Goal: Task Accomplishment & Management: Use online tool/utility

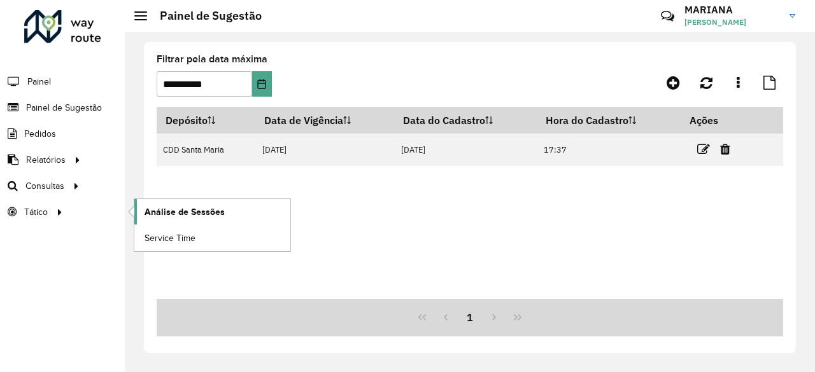
click at [174, 209] on span "Análise de Sessões" at bounding box center [184, 212] width 80 height 13
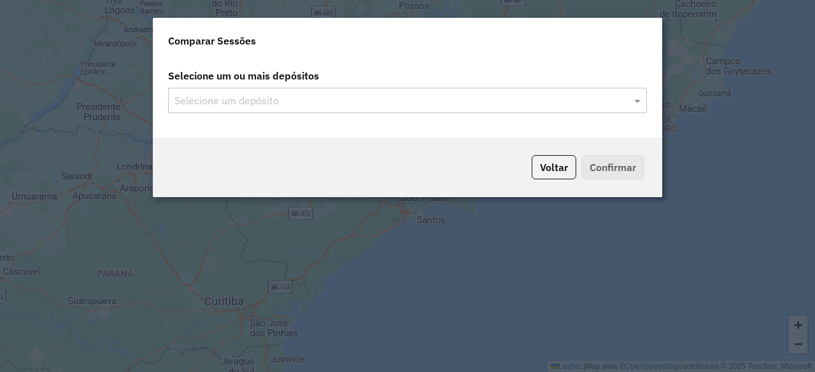
click at [519, 100] on input "text" at bounding box center [401, 101] width 460 height 15
click at [643, 110] on div "Selecione um depósito" at bounding box center [407, 100] width 479 height 25
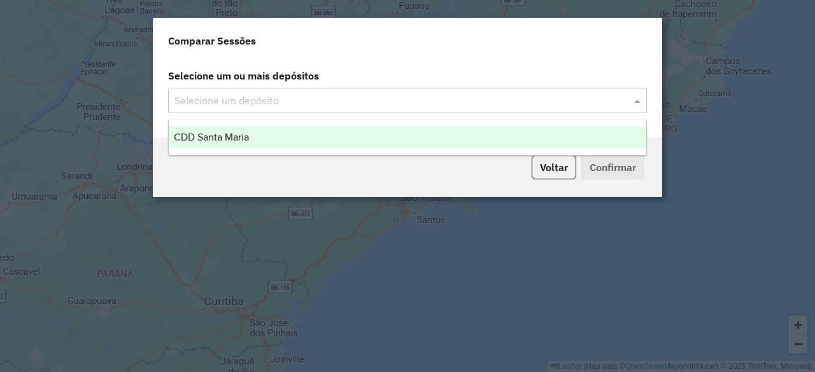
click at [547, 130] on div "CDD Santa Maria" at bounding box center [407, 138] width 477 height 22
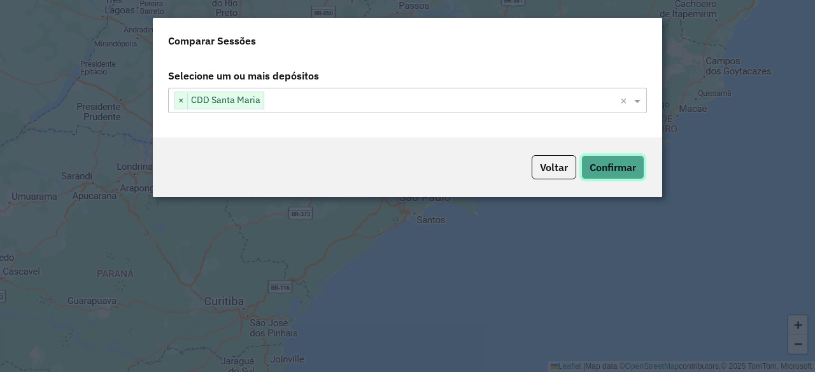
click at [610, 160] on button "Confirmar" at bounding box center [612, 167] width 63 height 24
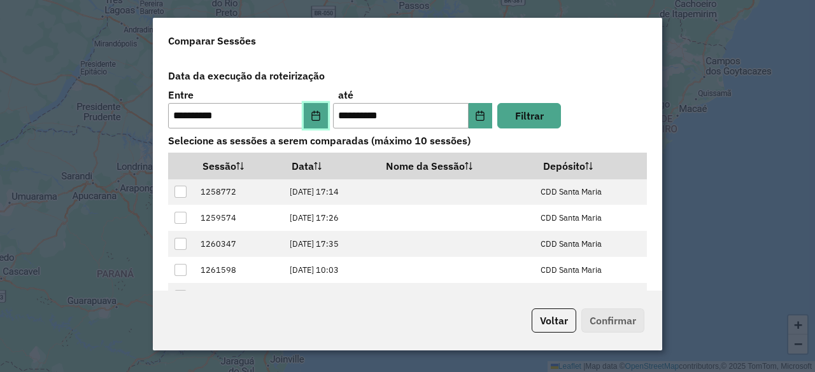
click at [312, 118] on icon "Choose Date" at bounding box center [316, 116] width 10 height 10
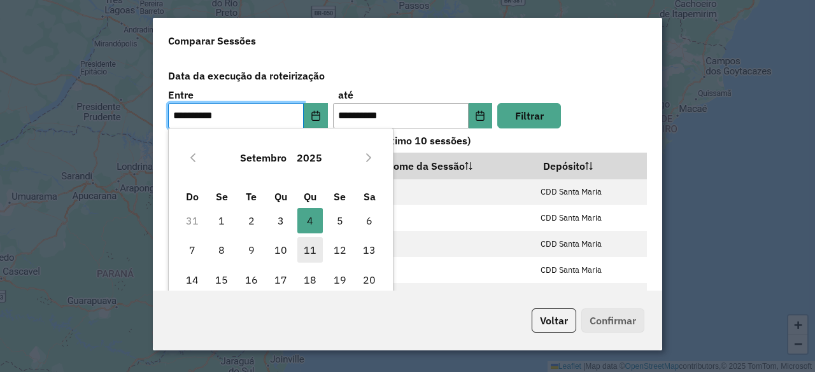
click at [314, 255] on span "11" at bounding box center [309, 249] width 25 height 25
type input "**********"
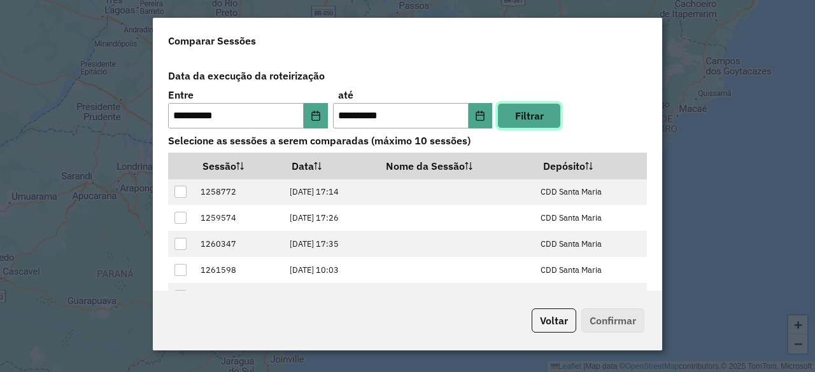
click at [527, 111] on button "Filtrar" at bounding box center [529, 115] width 64 height 25
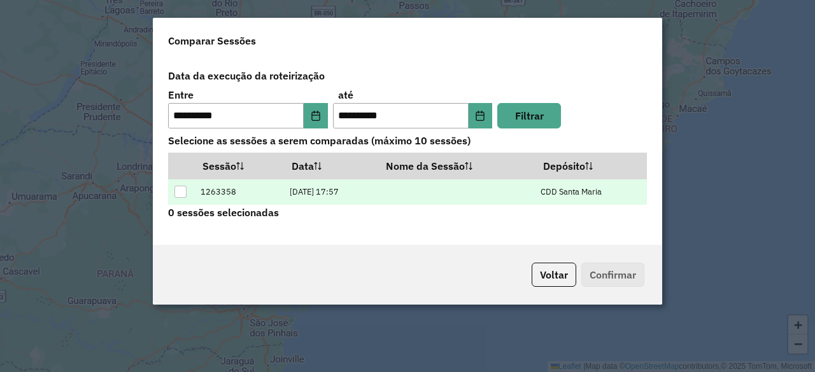
click at [185, 193] on div at bounding box center [180, 192] width 12 height 12
click at [630, 278] on button "Confirmar" at bounding box center [612, 275] width 63 height 24
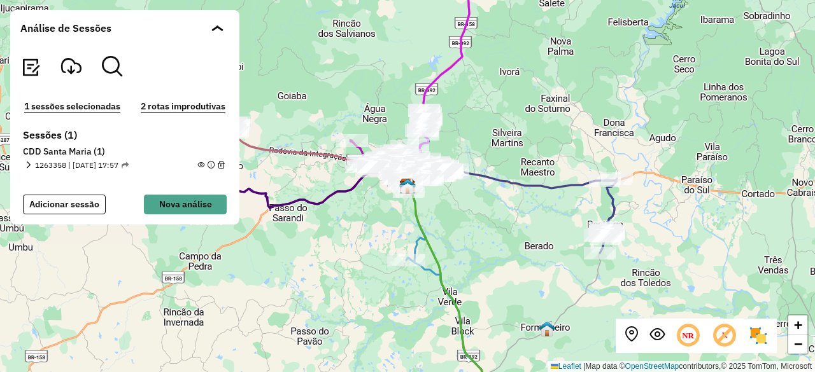
click at [200, 167] on em at bounding box center [200, 165] width 7 height 7
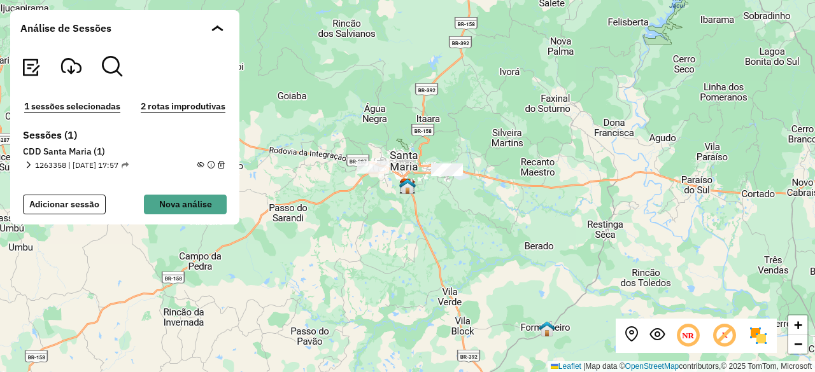
click at [30, 164] on em at bounding box center [28, 165] width 7 height 7
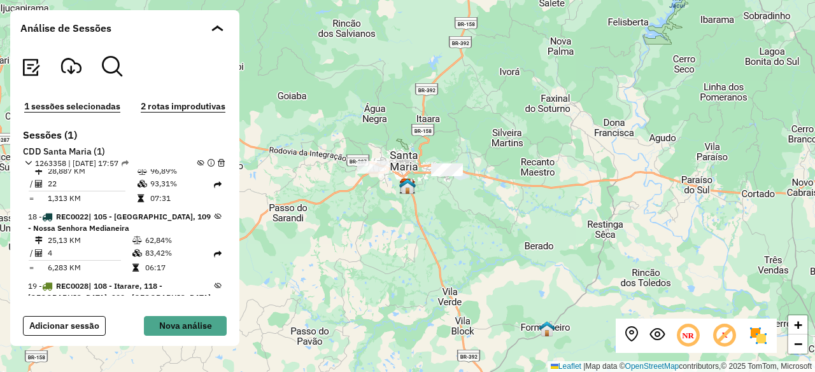
scroll to position [1126, 0]
click at [214, 212] on icon at bounding box center [217, 215] width 7 height 7
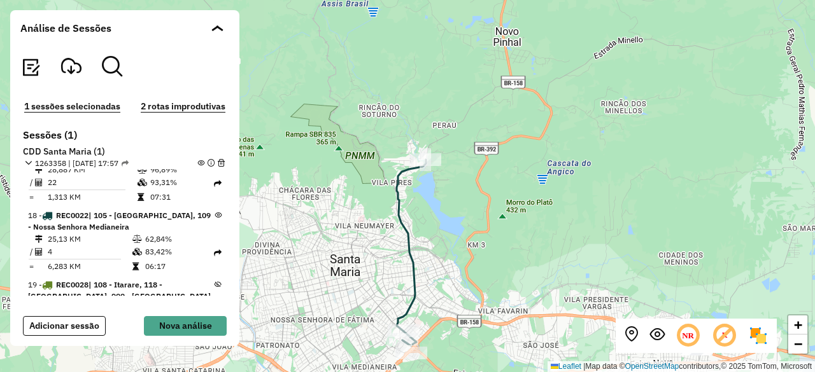
drag, startPoint x: 412, startPoint y: 158, endPoint x: 412, endPoint y: 14, distance: 144.5
click at [412, 14] on div "+ − Leaflet | Map data © OpenStreetMap contributors,© 2025 TomTom, Microsoft" at bounding box center [407, 186] width 815 height 372
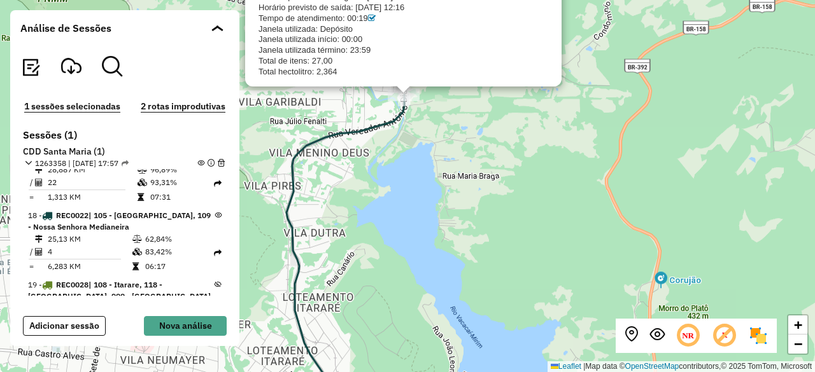
drag, startPoint x: 455, startPoint y: 168, endPoint x: 460, endPoint y: 231, distance: 63.2
click at [460, 231] on div "CDD Santa Maria 19000013 - ASSOCIACAO TRADICION Sessão: 1263358 Endereço: R Ver…" at bounding box center [407, 186] width 815 height 372
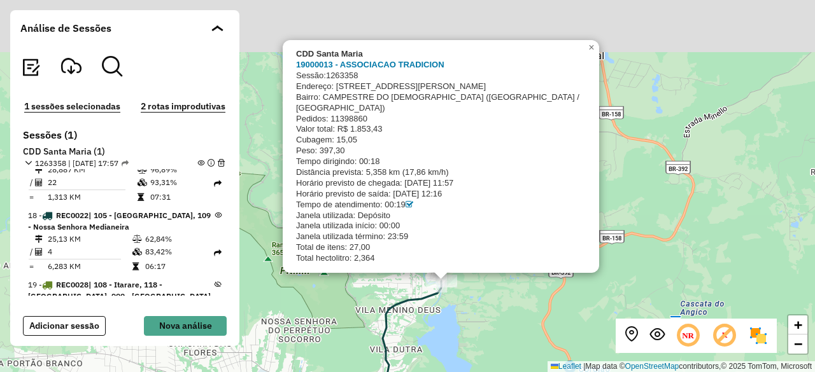
drag, startPoint x: 460, startPoint y: 231, endPoint x: 468, endPoint y: 318, distance: 87.6
click at [468, 318] on div "CDD Santa Maria 19000013 - ASSOCIACAO TRADICION Sessão: 1263358 Endereço: R Ver…" at bounding box center [407, 186] width 815 height 372
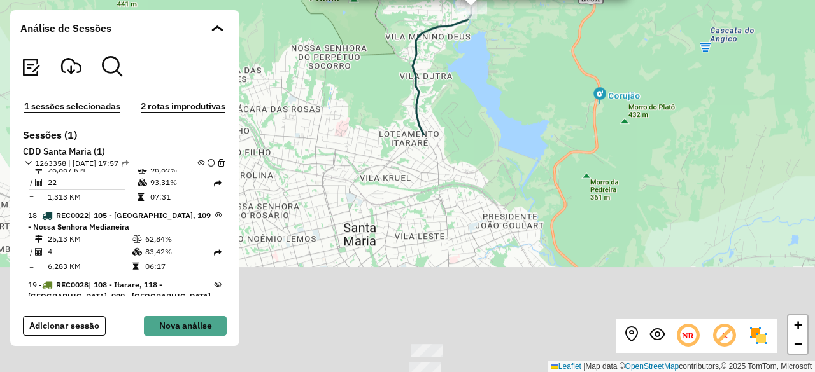
drag, startPoint x: 494, startPoint y: 309, endPoint x: 524, endPoint y: 33, distance: 277.2
click at [524, 33] on div "CDD Santa Maria 19000013 - ASSOCIACAO TRADICION Sessão: 1263358 Endereço: R Ver…" at bounding box center [407, 186] width 815 height 372
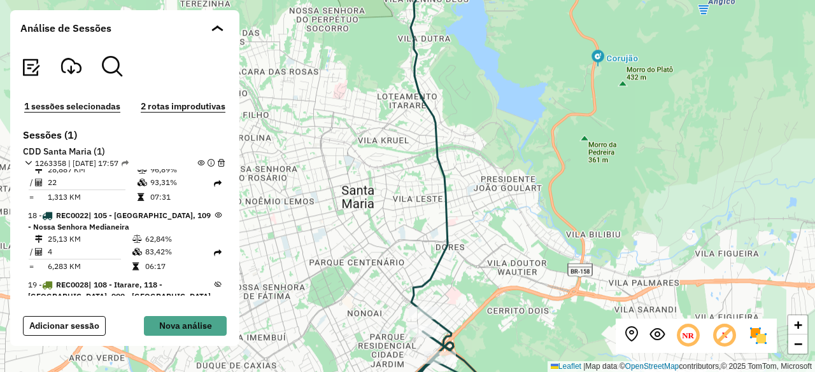
drag, startPoint x: 461, startPoint y: 220, endPoint x: 443, endPoint y: 1, distance: 219.0
click at [443, 1] on div "CDD Santa Maria 19000013 - ASSOCIACAO TRADICION Sessão: 1263358 Endereço: R Ver…" at bounding box center [407, 186] width 815 height 372
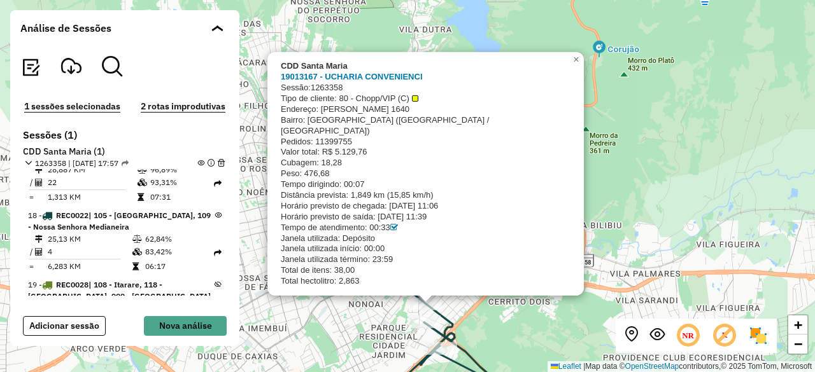
drag, startPoint x: 481, startPoint y: 136, endPoint x: 496, endPoint y: 312, distance: 177.0
click at [496, 312] on div "CDD Santa Maria 19013167 - UCHARIA CONVENIENCI Sessão: 1263358 Tipo de cliente:…" at bounding box center [407, 186] width 815 height 372
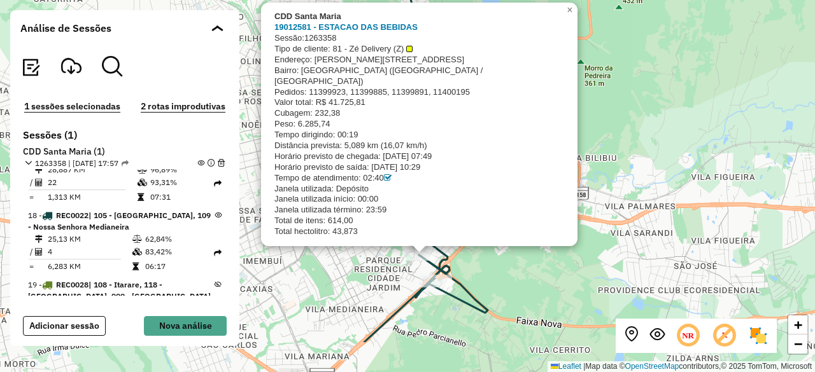
drag, startPoint x: 617, startPoint y: 214, endPoint x: 614, endPoint y: 55, distance: 159.8
click at [614, 55] on div "CDD Santa Maria 19012581 - ESTACAO DAS BEBIDAS Sessão: 1263358 Tipo de cliente:…" at bounding box center [407, 186] width 815 height 372
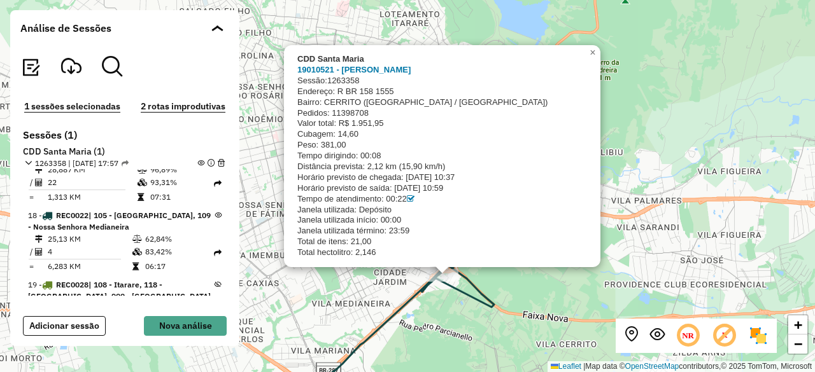
drag, startPoint x: 439, startPoint y: 216, endPoint x: 439, endPoint y: 320, distance: 103.7
click at [439, 320] on div "CDD Santa Maria 19010521 - MAURO FERNANDO GIACO Sessão: 1263358 Endereço: R BR …" at bounding box center [407, 186] width 815 height 372
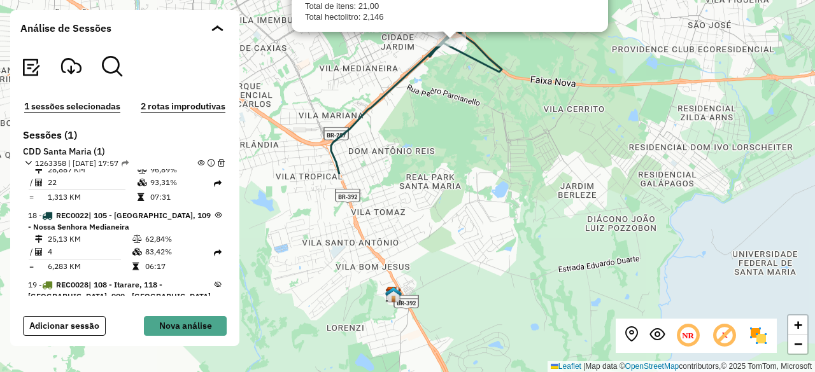
drag, startPoint x: 430, startPoint y: 311, endPoint x: 437, endPoint y: 127, distance: 184.1
click at [437, 127] on div "CDD Santa Maria 19010521 - MAURO FERNANDO GIACO Sessão: 1263358 Endereço: R BR …" at bounding box center [407, 186] width 815 height 372
